Goal: Task Accomplishment & Management: Complete application form

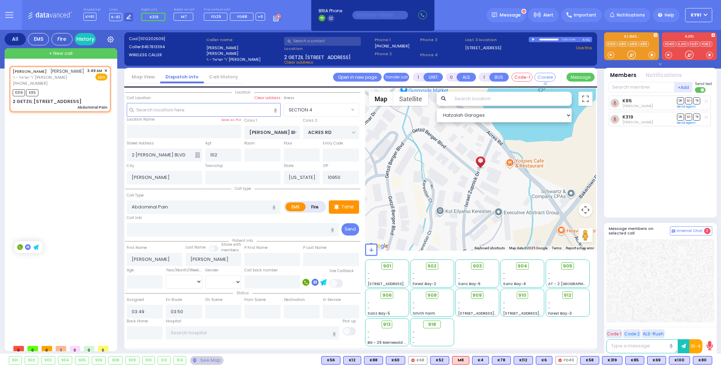
select select "SECTION 4"
select select
click at [101, 53] on div "+ New call" at bounding box center [61, 53] width 113 height 11
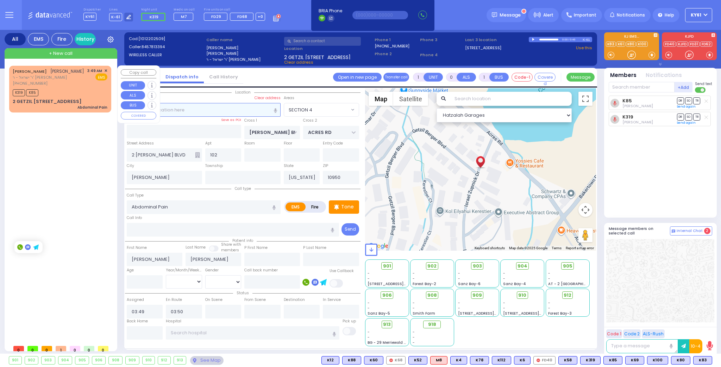
type input "2"
type input "1"
select select
radio input "true"
select select
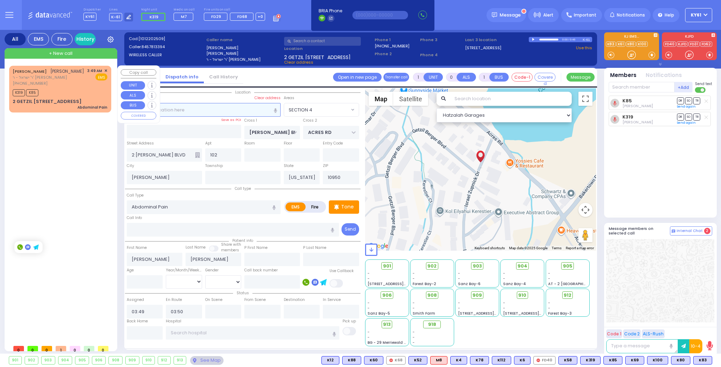
type input "05:48"
select select "Hatzalah Garages"
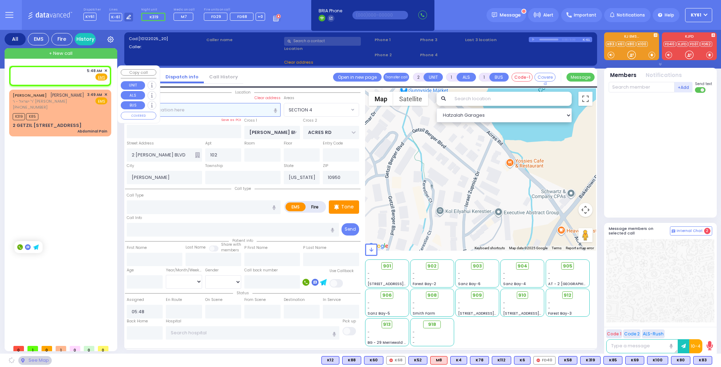
select select
radio input "true"
select select
select select "Hatzalah Garages"
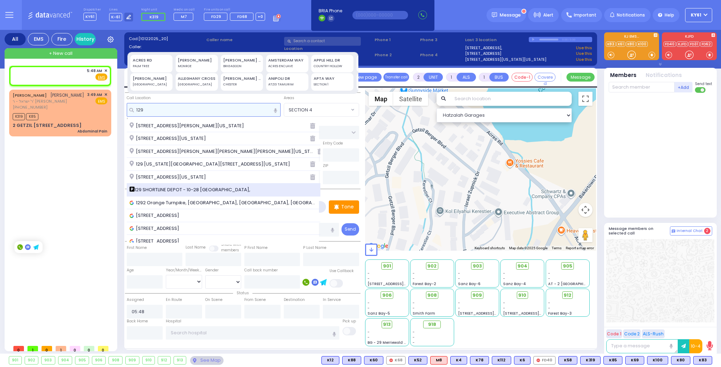
type input "129"
click at [176, 188] on span "129 SHORTLINE DEPOT - 10-28 [GEOGRAPHIC_DATA]," at bounding box center [190, 190] width 123 height 7
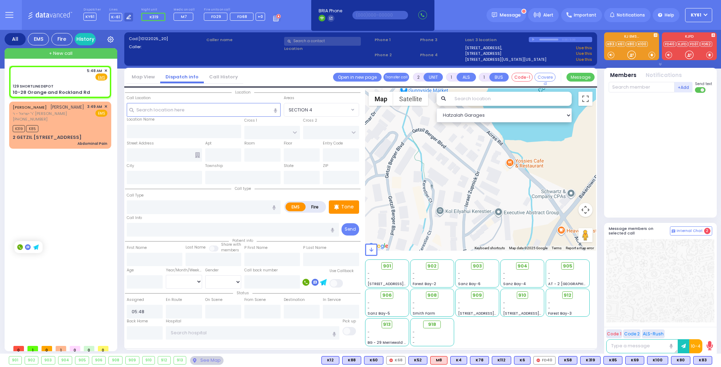
select select
radio input "true"
select select
select select "Hatzalah Garages"
type input "129 SHORTLINE DEPOT"
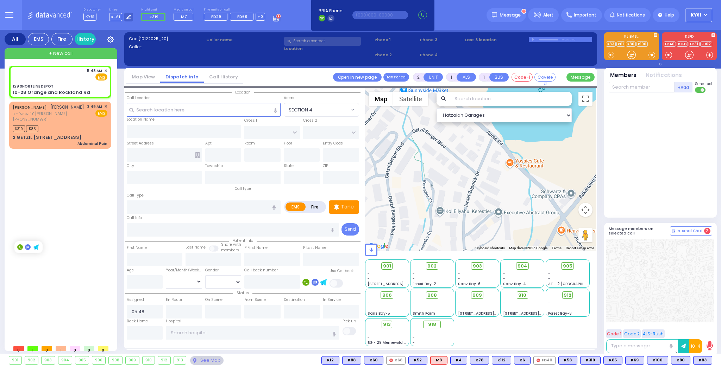
type input "10-28 Orange and Rockland Rd"
type input "Monroe"
type input "[US_STATE]"
type input "10950"
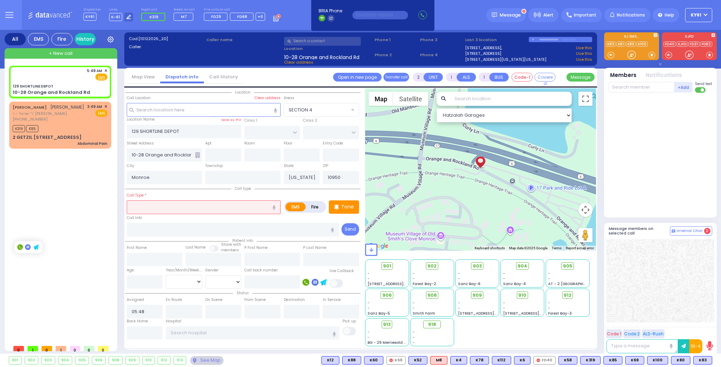
drag, startPoint x: 173, startPoint y: 206, endPoint x: 175, endPoint y: 203, distance: 3.7
click at [175, 205] on input "text" at bounding box center [204, 207] width 154 height 13
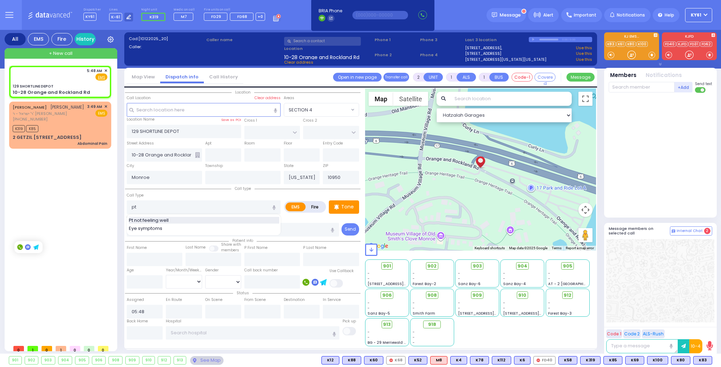
click at [173, 218] on div "Pt not feeling well" at bounding box center [204, 220] width 150 height 7
type input "Pt not feeling well"
type input "1"
type input "0"
click at [345, 205] on p "Tone" at bounding box center [347, 206] width 13 height 7
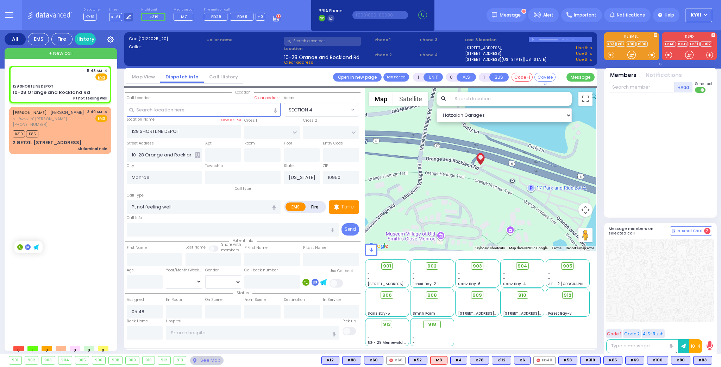
select select
radio input "true"
select select
select select "Hatzalah Garages"
click at [701, 361] on span "K13" at bounding box center [702, 361] width 17 height 8
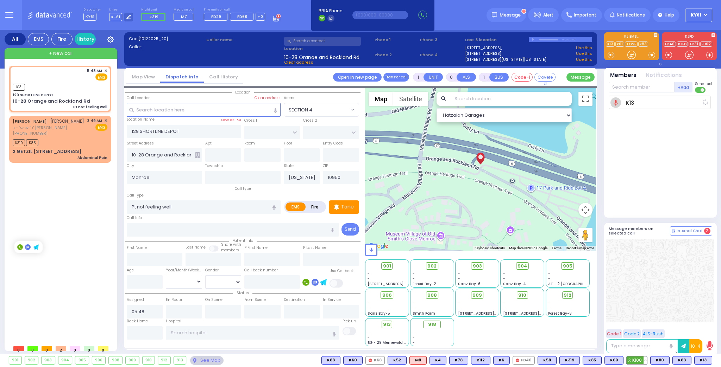
select select
radio input "true"
select select
type input "05:49"
select select "Hatzalah Garages"
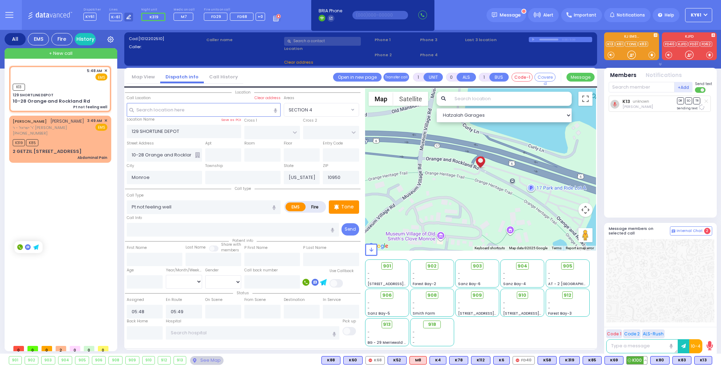
click at [638, 358] on span "K100" at bounding box center [636, 361] width 20 height 8
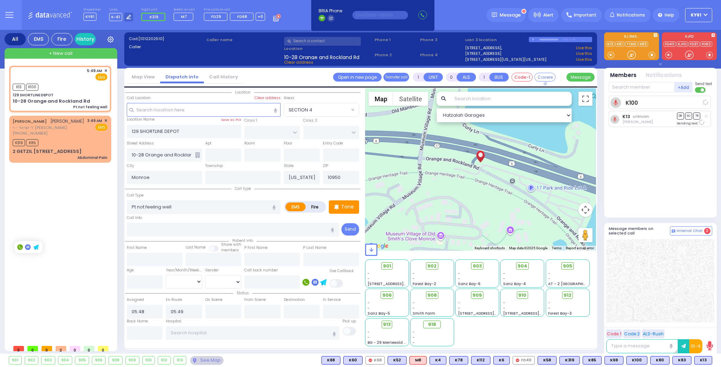
select select
radio input "true"
select select
select select "Hatzalah Garages"
click at [105, 120] on span "✕" at bounding box center [105, 121] width 3 height 6
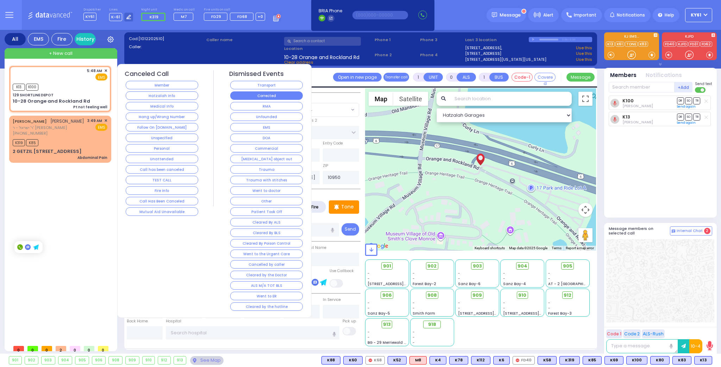
click at [284, 93] on button "Corrected" at bounding box center [266, 95] width 72 height 8
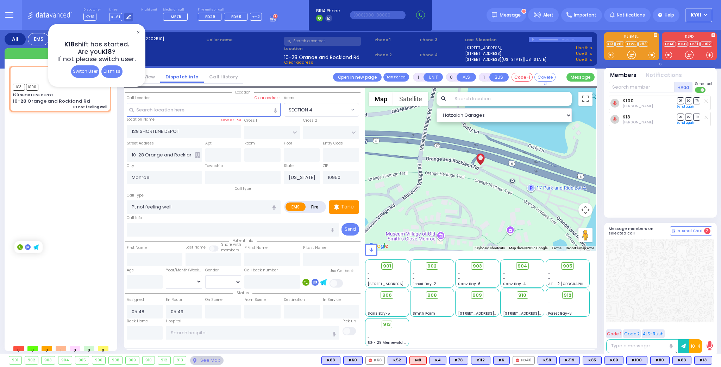
type input "6"
select select
radio input "true"
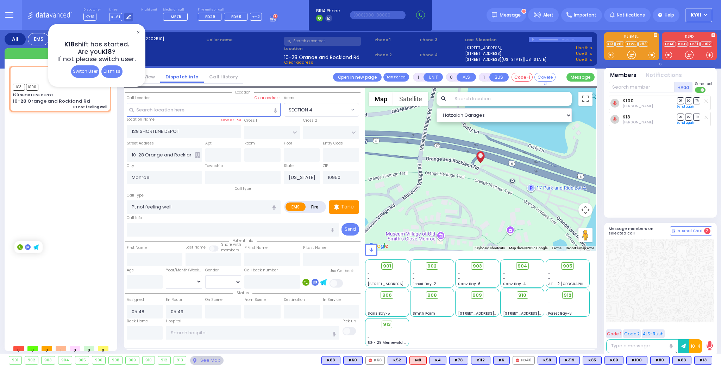
type input "Unknown"
select select "Year"
select select "Hatzalah Garages"
select select
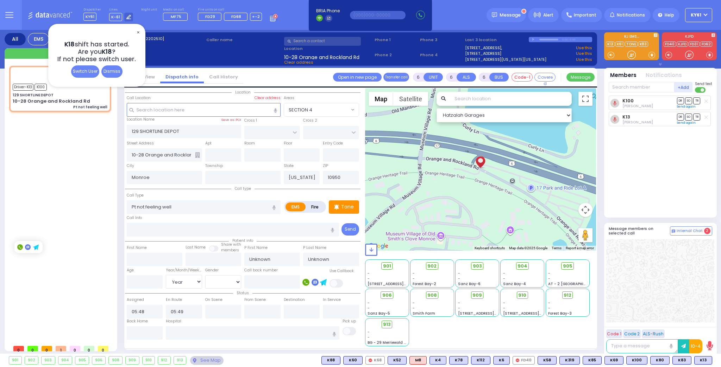
radio input "true"
select select "Year"
type input "05:55"
type input "06:02"
select select "Hatzalah Garages"
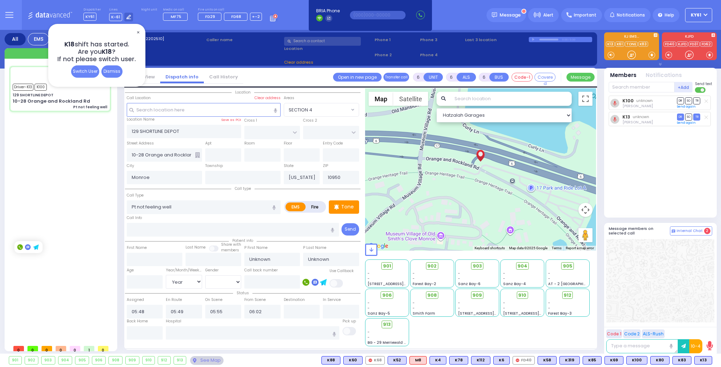
select select
radio input "true"
select select "Year"
select select "Hatzalah Garages"
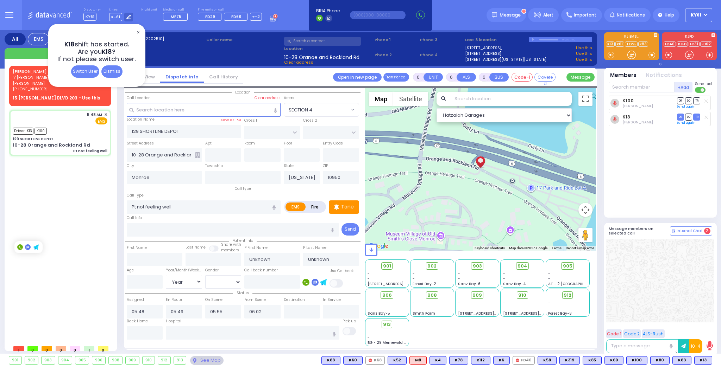
click at [138, 31] on span "✕" at bounding box center [138, 33] width 6 height 8
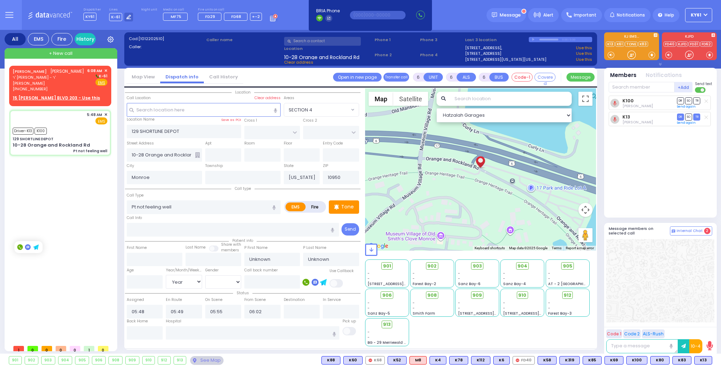
select select
radio input "true"
type input "Chana"
type input "[PERSON_NAME]"
type input "36"
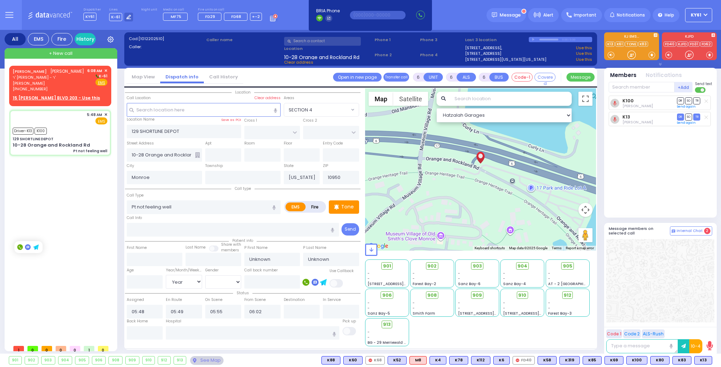
select select "Year"
select select "[DEMOGRAPHIC_DATA]"
select select "Hatzalah Garages"
click at [91, 93] on div "[PERSON_NAME] ר' [PERSON_NAME] - ר' [PERSON_NAME] [PHONE_NUMBER] 6:08 AM ✕ K-61" at bounding box center [60, 85] width 99 height 36
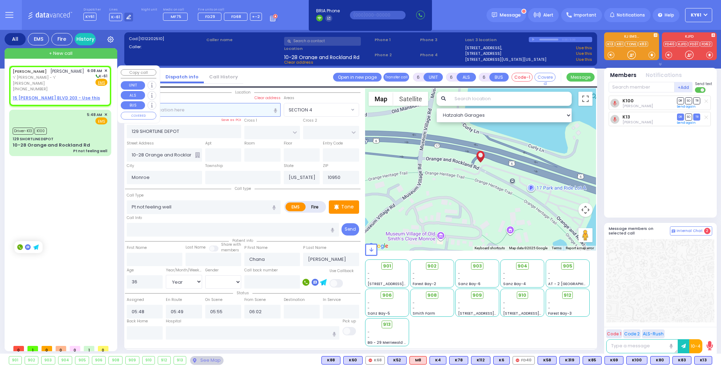
type input "2"
type input "1"
select select
radio input "true"
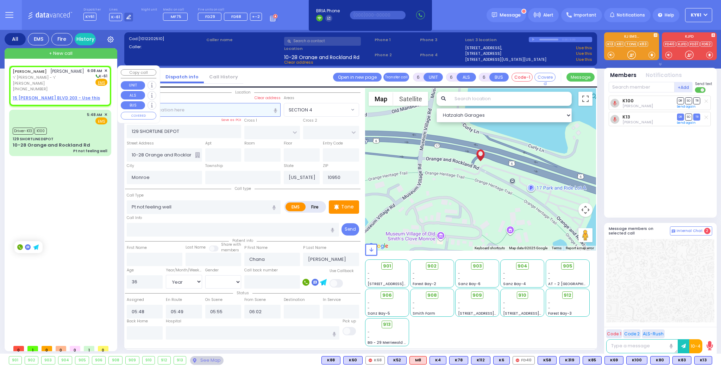
type input "[PERSON_NAME]"
select select
type input "06:08"
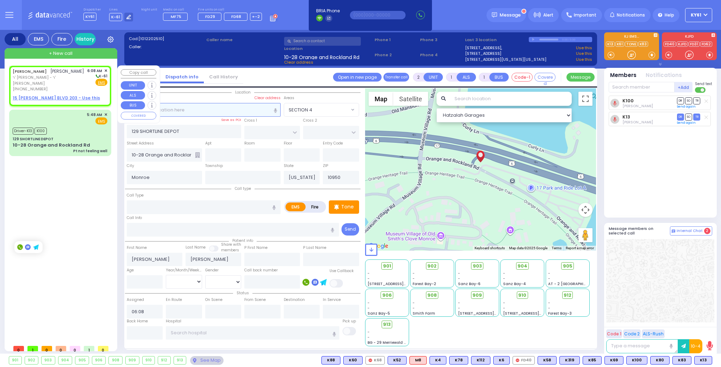
select select "Hatzalah Garages"
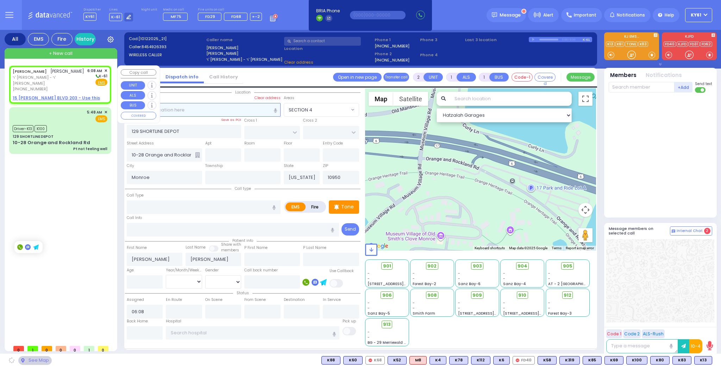
select select
radio input "true"
select select
select select "Hatzalah Garages"
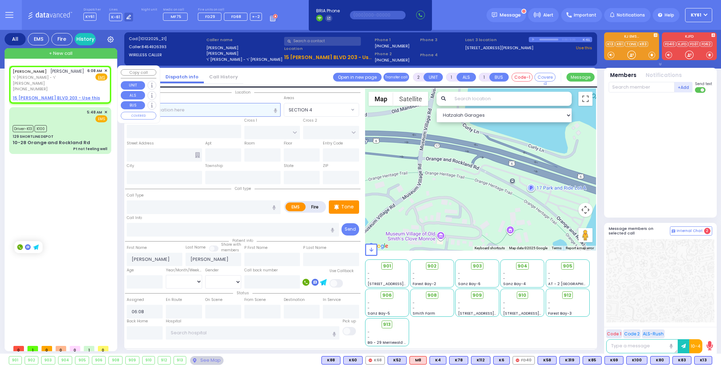
select select
radio input "true"
select select
select select "Hatzalah Garages"
click at [127, 17] on icon at bounding box center [128, 17] width 5 height 5
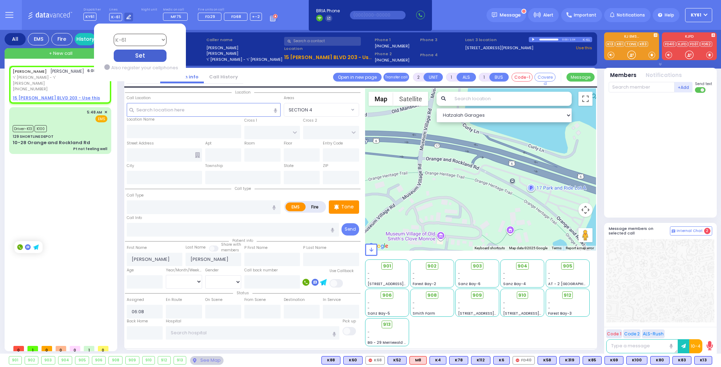
click at [139, 43] on select "Bay K-14 K-16 K-18 K-40 K-6 K-61 K-63 K-67 K-72 Medic 7 K-68 K-48 D-801 D-802 D…" at bounding box center [139, 40] width 53 height 12
select select "4"
click at [113, 34] on select "Bay K-14 K-16 K-18 K-40 K-6 K-61 K-63 K-67 K-72 Medic 7 K-68 K-48 D-801 D-802 D…" at bounding box center [139, 40] width 53 height 12
click at [149, 54] on div "Set" at bounding box center [139, 56] width 53 height 12
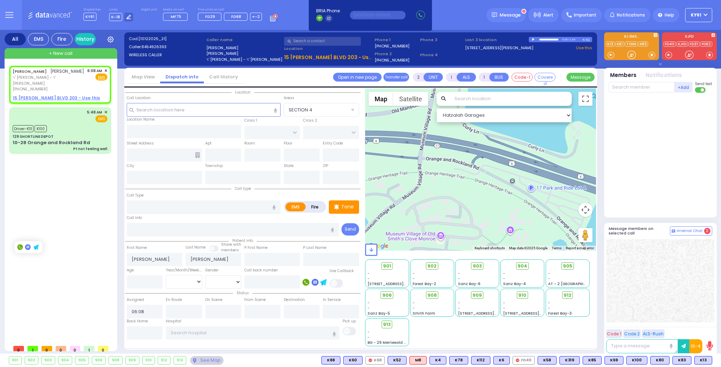
click at [384, 227] on div at bounding box center [480, 169] width 231 height 163
click at [106, 70] on span "✕" at bounding box center [105, 71] width 3 height 6
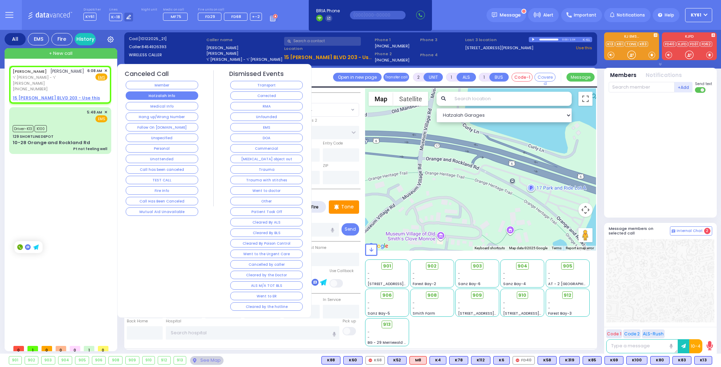
click at [171, 96] on button "Hatzalah Info" at bounding box center [162, 95] width 72 height 8
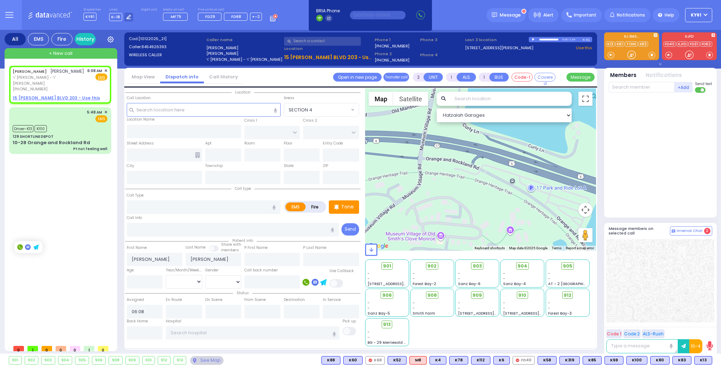
select select
radio input "true"
select select
